Goal: Task Accomplishment & Management: Manage account settings

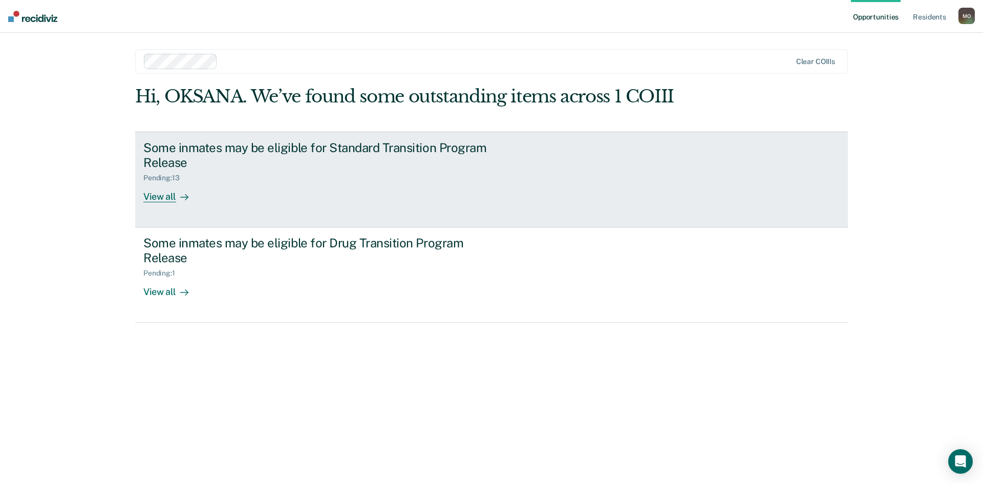
click at [177, 165] on div "Some inmates may be eligible for Standard Transition Program Release" at bounding box center [322, 155] width 359 height 30
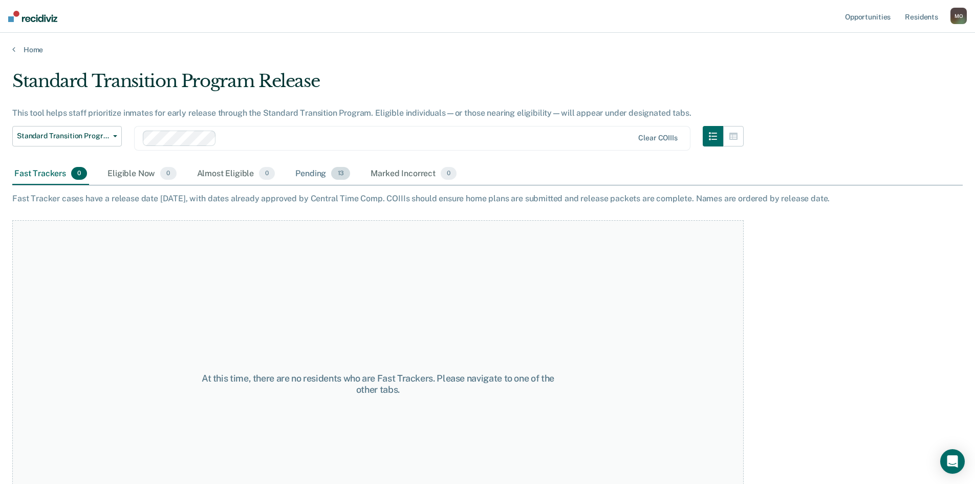
click at [310, 175] on div "Pending 13" at bounding box center [322, 174] width 59 height 23
